Goal: Find specific page/section: Find specific page/section

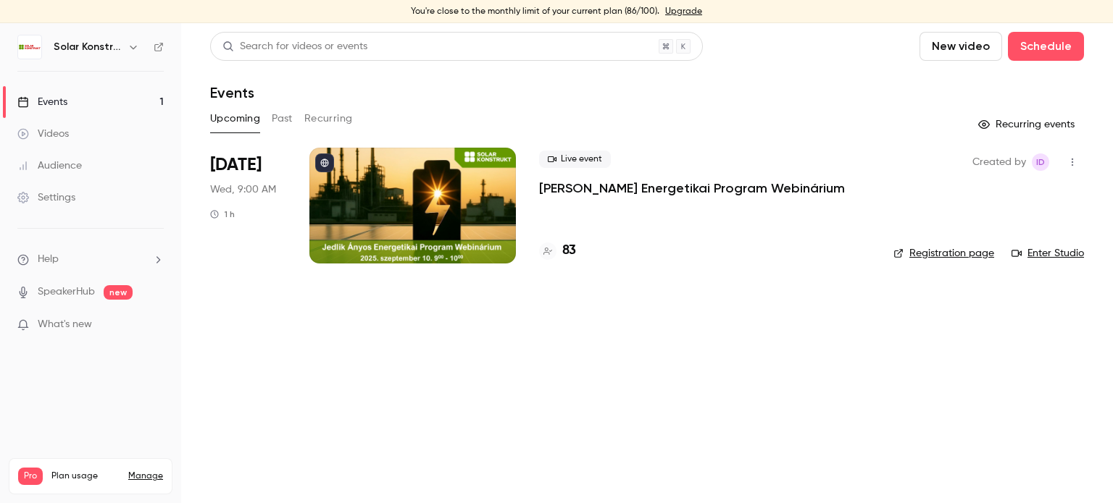
click at [394, 189] on div at bounding box center [412, 206] width 206 height 116
